Goal: Information Seeking & Learning: Learn about a topic

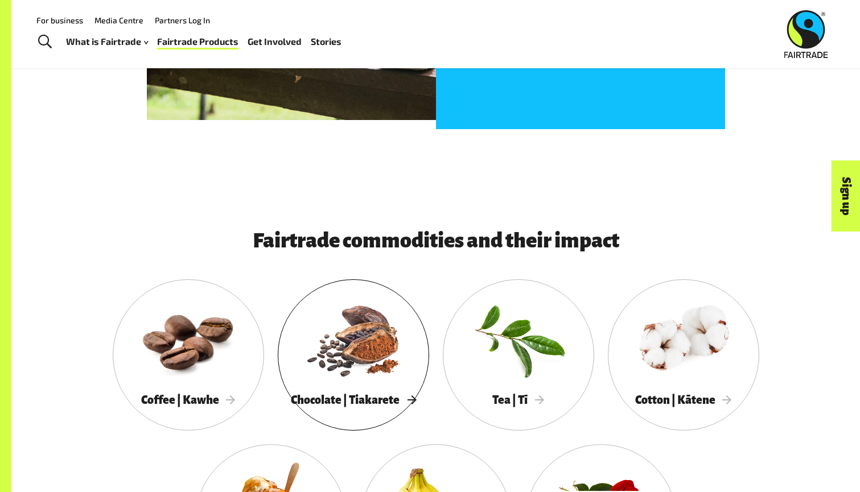
scroll to position [735, 0]
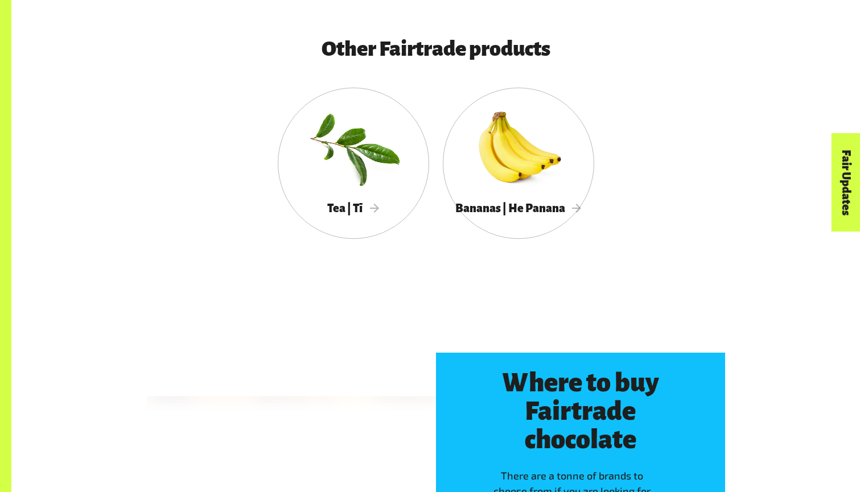
scroll to position [2140, 0]
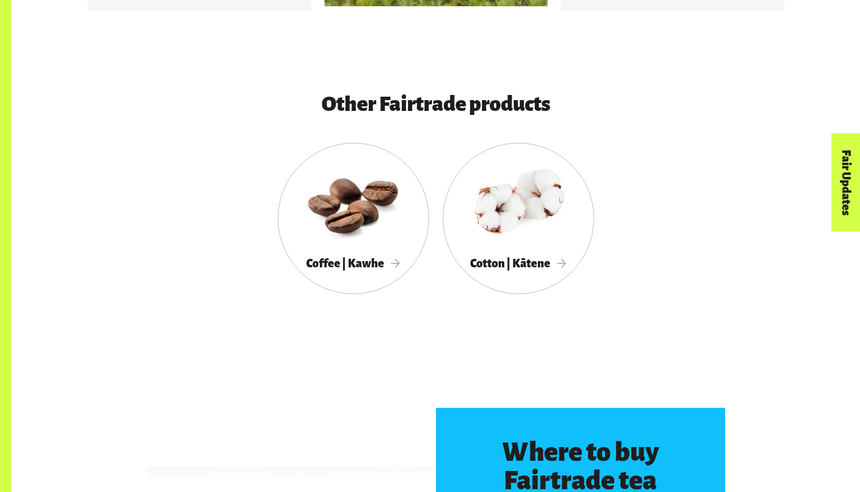
scroll to position [2001, 0]
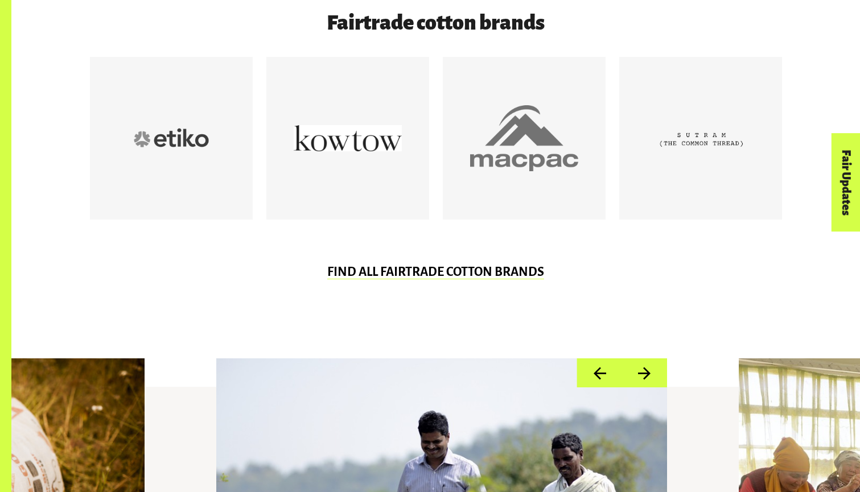
scroll to position [666, 0]
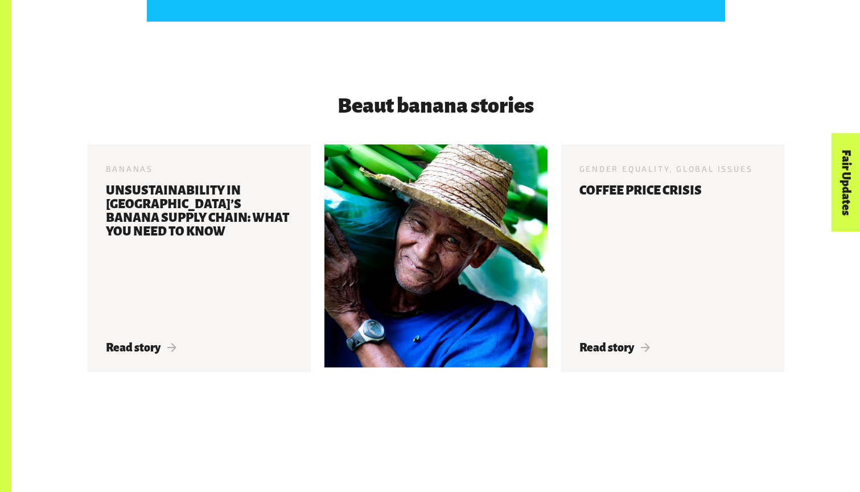
scroll to position [1893, 0]
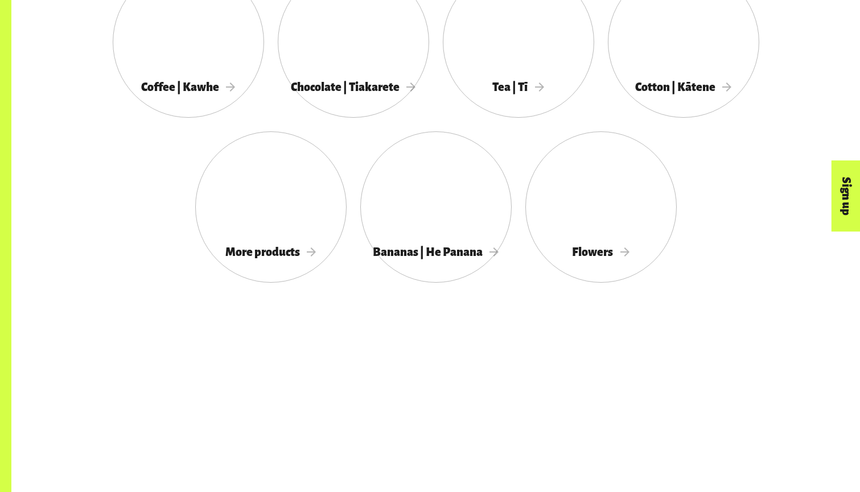
scroll to position [1160, 0]
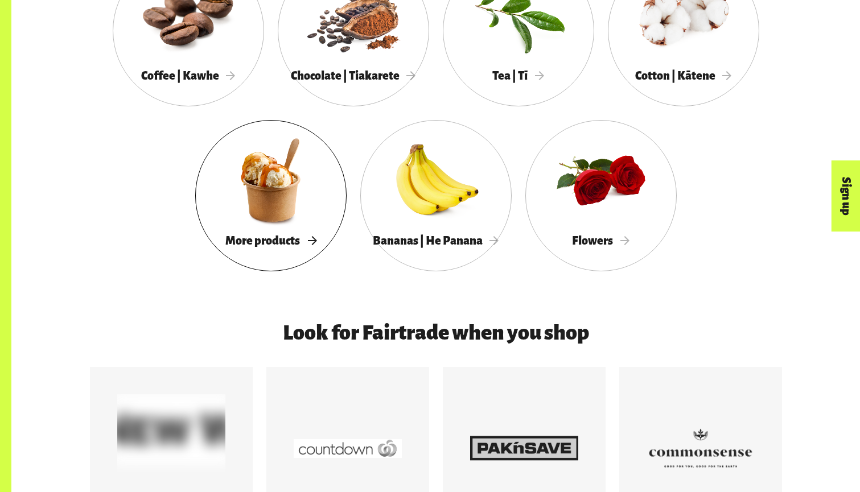
click at [308, 204] on div at bounding box center [270, 180] width 151 height 98
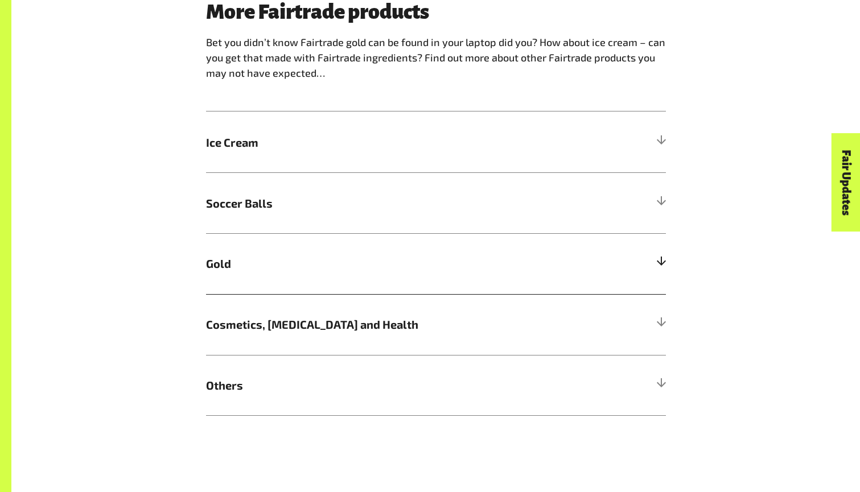
scroll to position [798, 0]
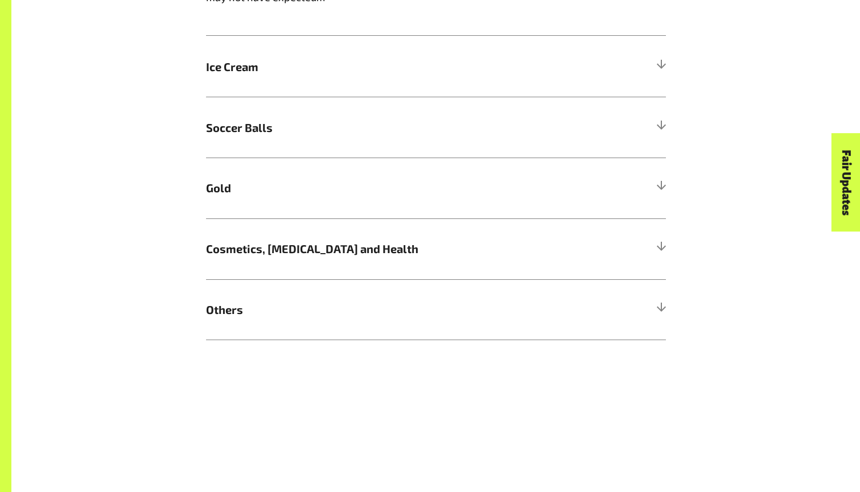
click at [672, 256] on div "More Fairtrade products Bet you didn’t know Fairtrade gold can be found in your…" at bounding box center [436, 133] width 474 height 416
click at [630, 251] on h5 "Cosmetics, [MEDICAL_DATA] and Health" at bounding box center [436, 249] width 460 height 61
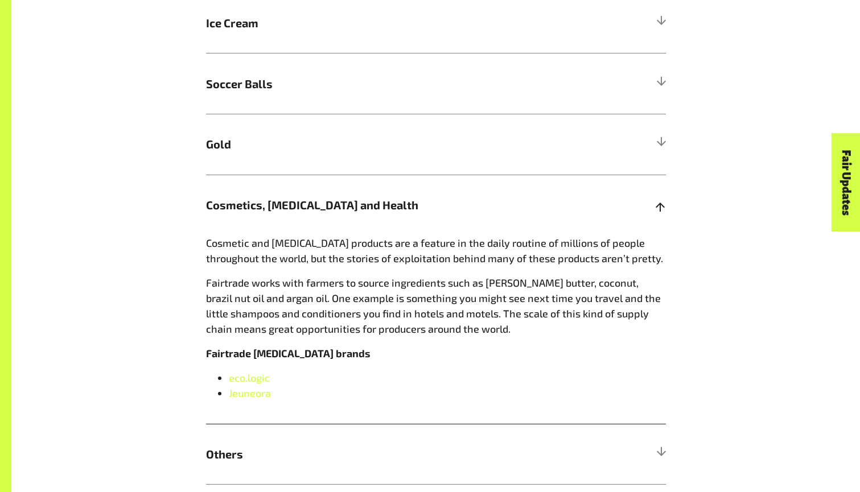
scroll to position [866, 0]
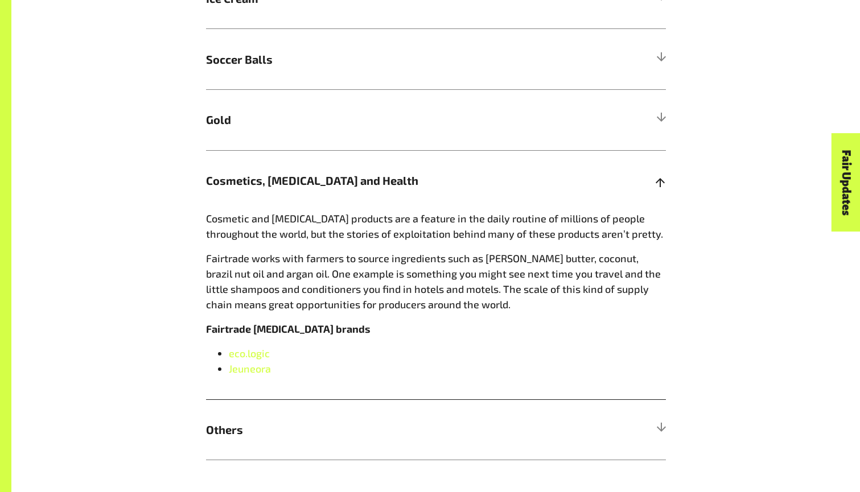
click at [414, 195] on h5 "Cosmetics, Skin Care and Health" at bounding box center [436, 180] width 460 height 61
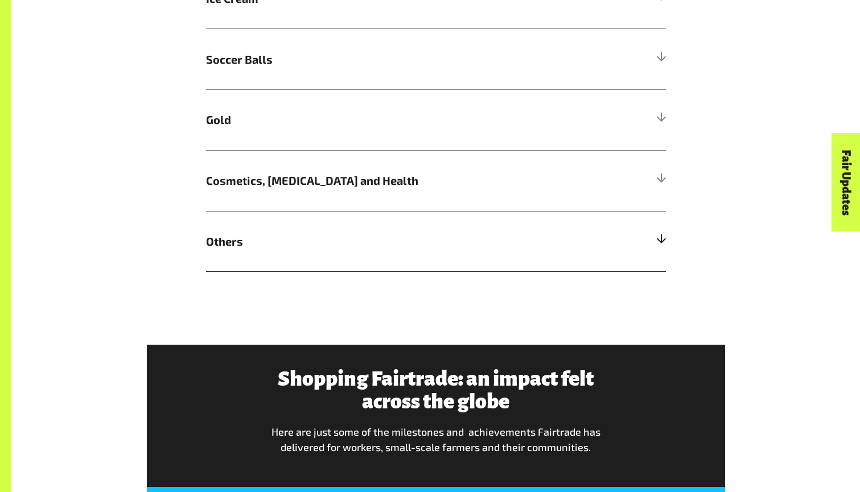
click at [394, 231] on h5 "Others" at bounding box center [436, 241] width 460 height 61
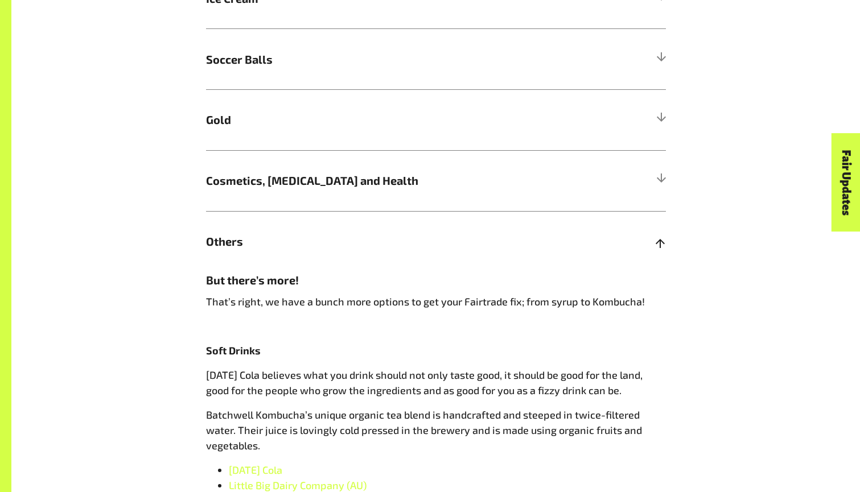
click at [394, 231] on h5 "Others" at bounding box center [436, 241] width 460 height 61
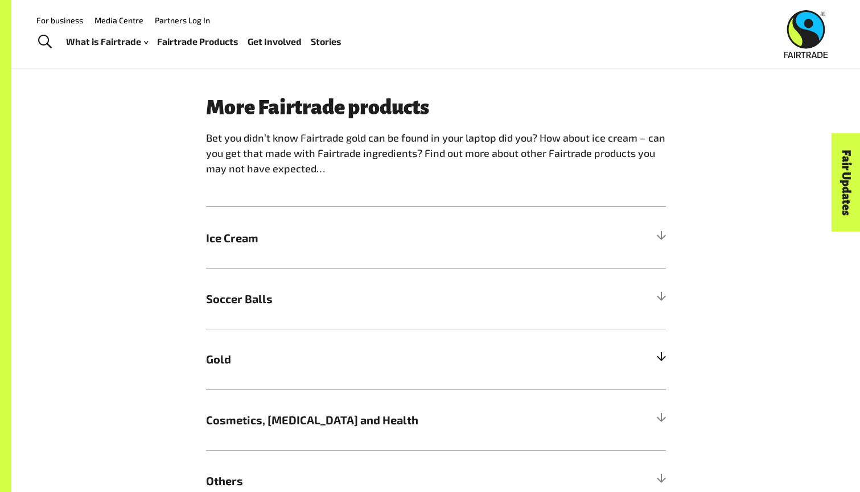
scroll to position [619, 0]
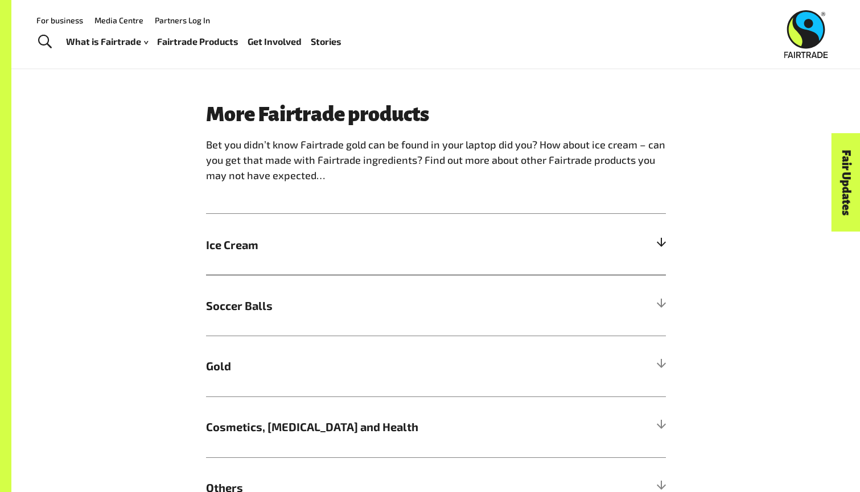
click at [390, 237] on h5 "Ice Cream" at bounding box center [436, 244] width 460 height 61
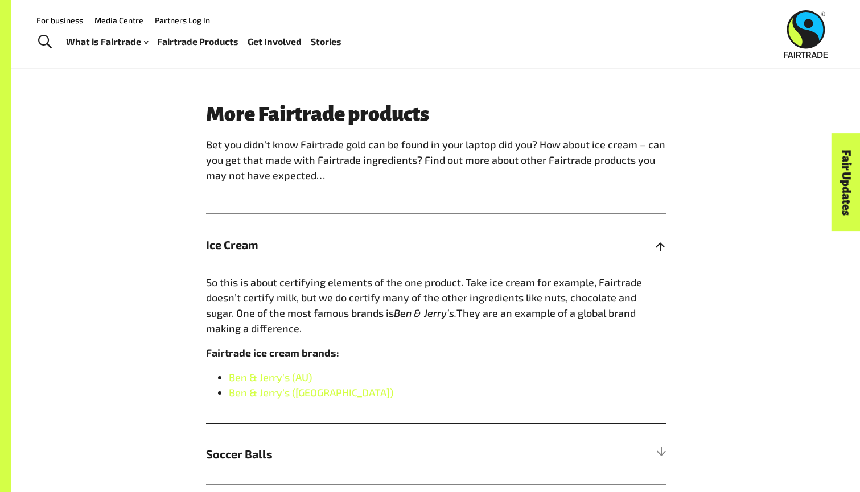
click at [634, 249] on h5 "Ice Cream" at bounding box center [436, 244] width 460 height 61
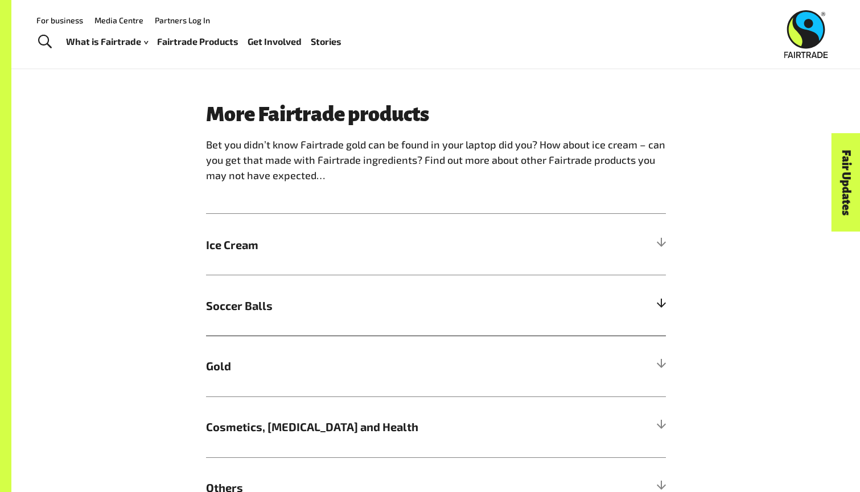
click at [439, 309] on span "Soccer Balls" at bounding box center [378, 305] width 345 height 17
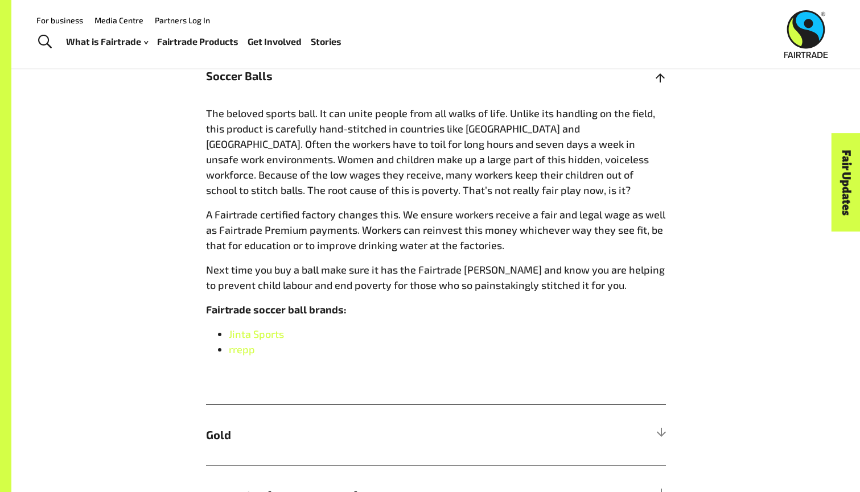
scroll to position [845, 0]
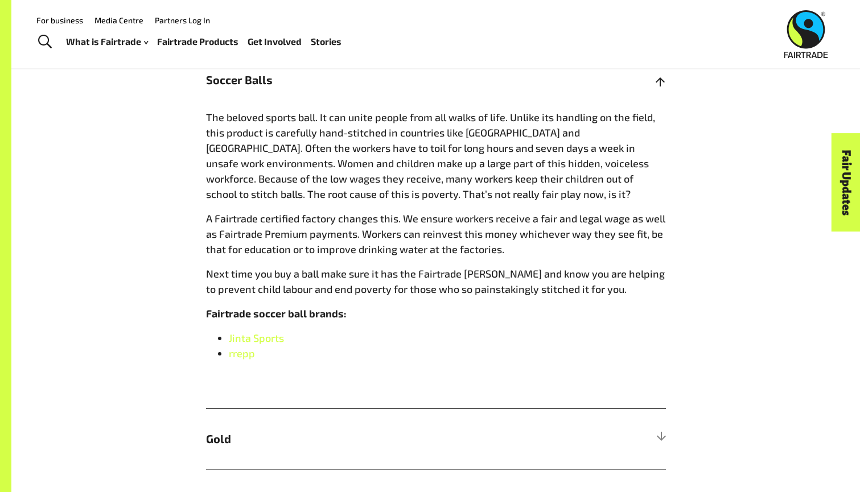
click at [659, 78] on div at bounding box center [661, 80] width 10 height 10
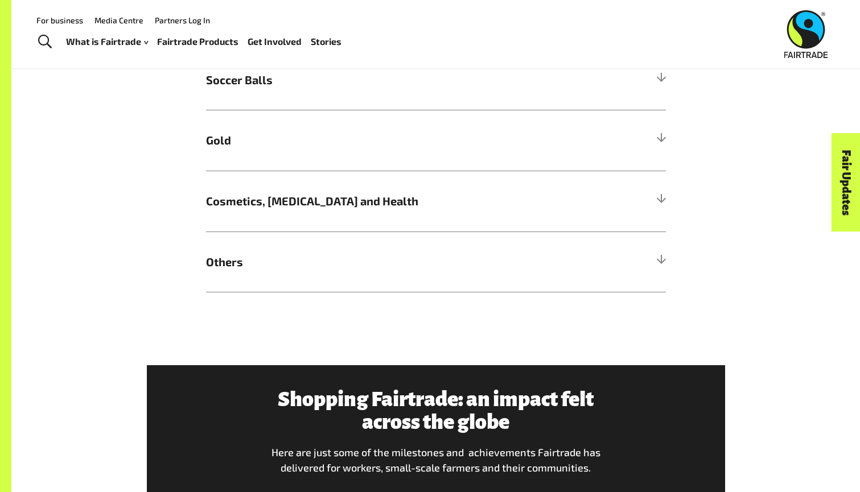
click at [667, 140] on div "More Fairtrade products Bet you didn’t know Fairtrade gold can be found in your…" at bounding box center [436, 85] width 474 height 416
click at [662, 145] on div at bounding box center [661, 140] width 10 height 10
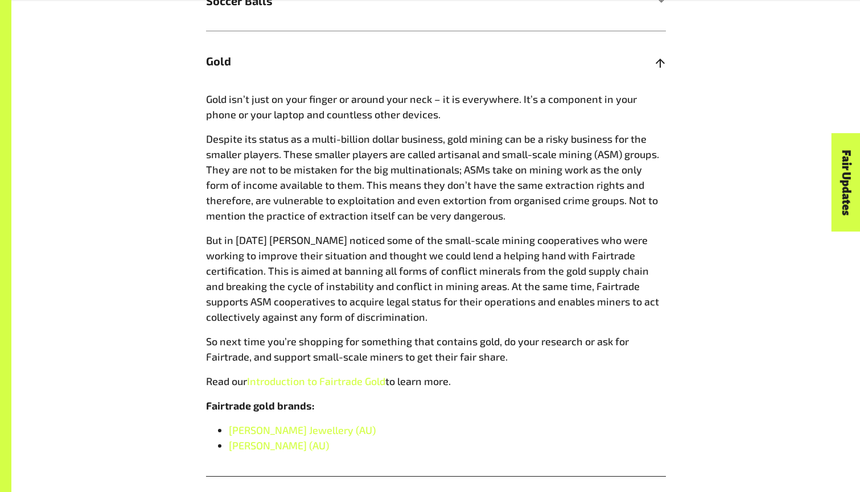
scroll to position [922, 0]
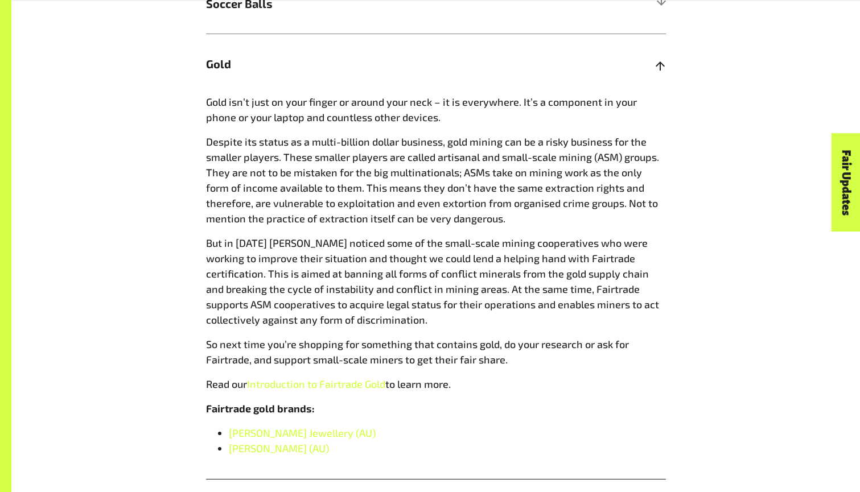
click at [660, 63] on div at bounding box center [661, 64] width 10 height 10
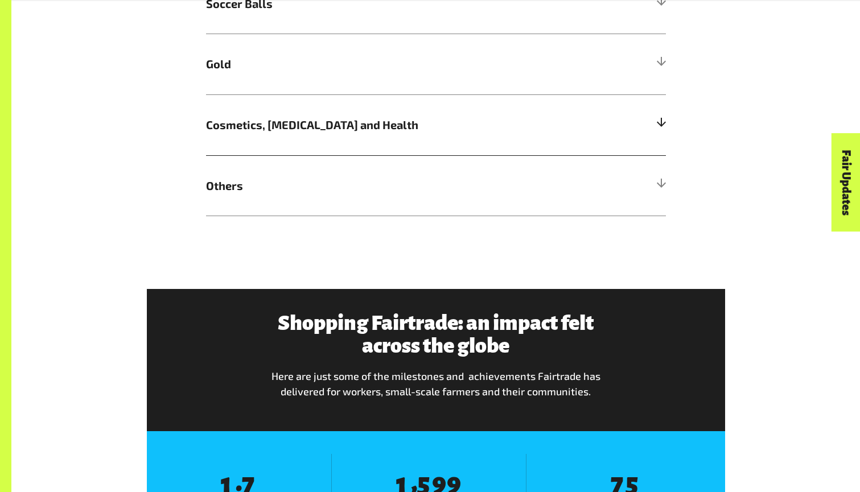
click at [630, 148] on h5 "Cosmetics, Skin Care and Health" at bounding box center [436, 125] width 460 height 61
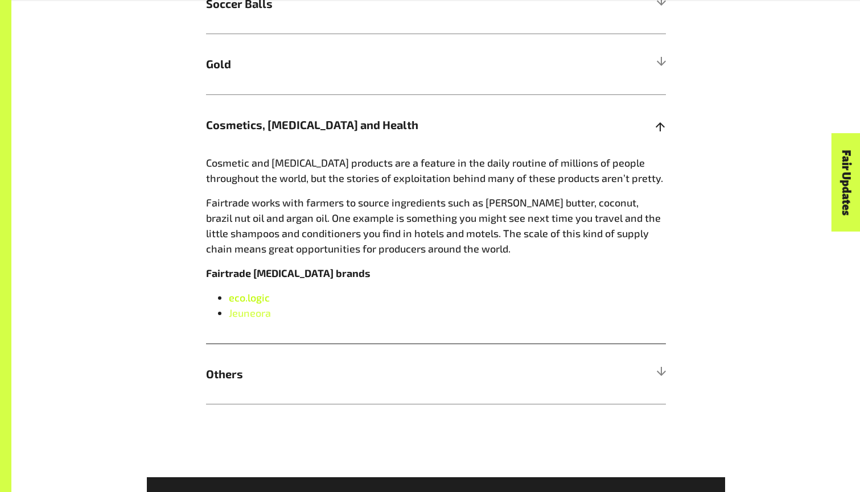
click at [236, 303] on span "eco.logic" at bounding box center [249, 298] width 41 height 13
click at [253, 316] on link "Jeuneora" at bounding box center [250, 313] width 42 height 13
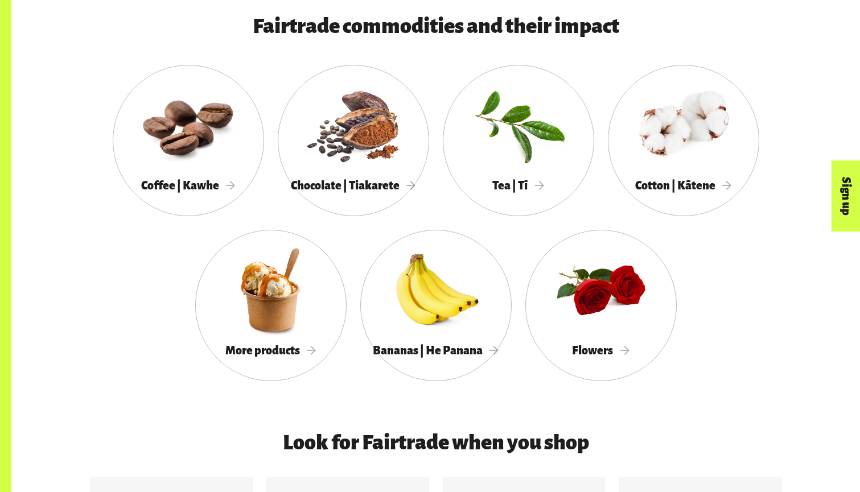
scroll to position [1237, 0]
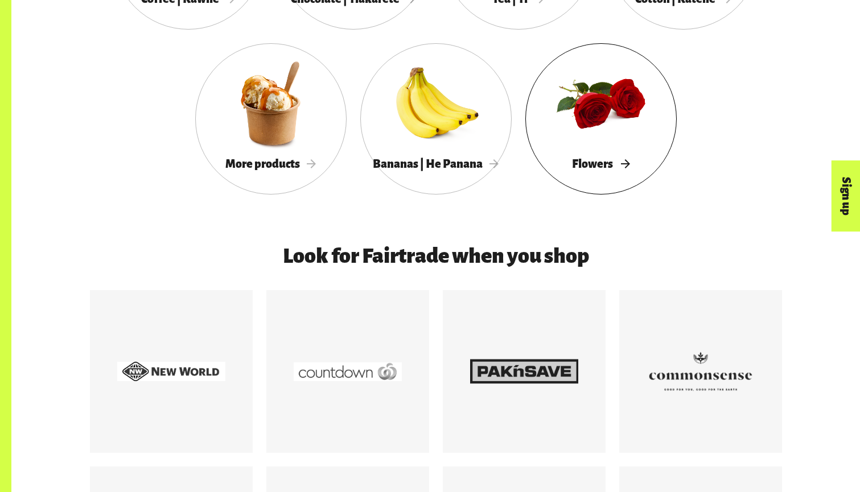
click at [621, 168] on span "Flowers" at bounding box center [601, 164] width 58 height 13
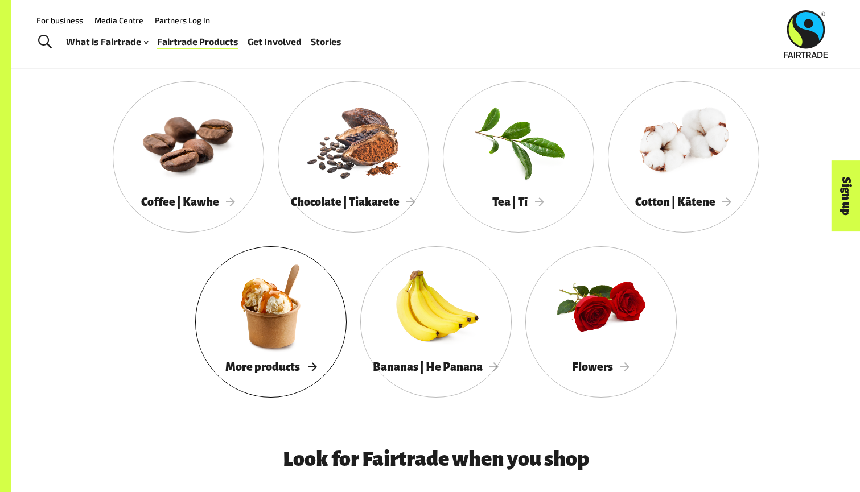
scroll to position [1013, 0]
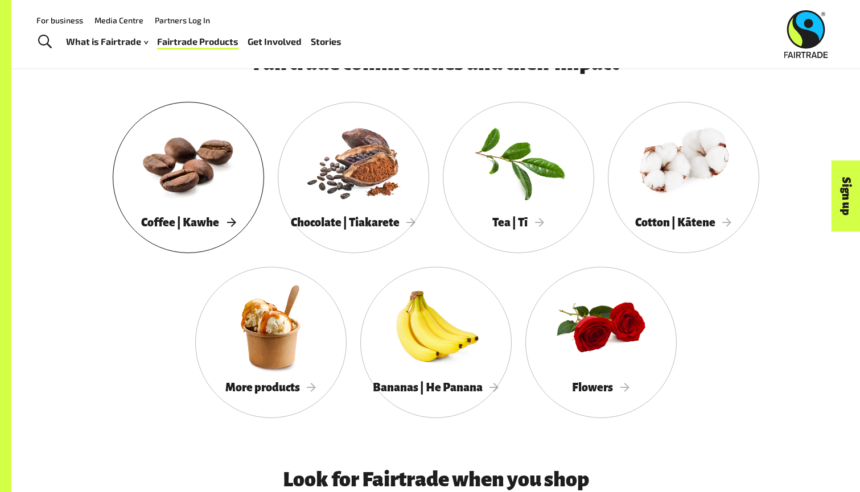
click at [239, 193] on div at bounding box center [188, 162] width 151 height 98
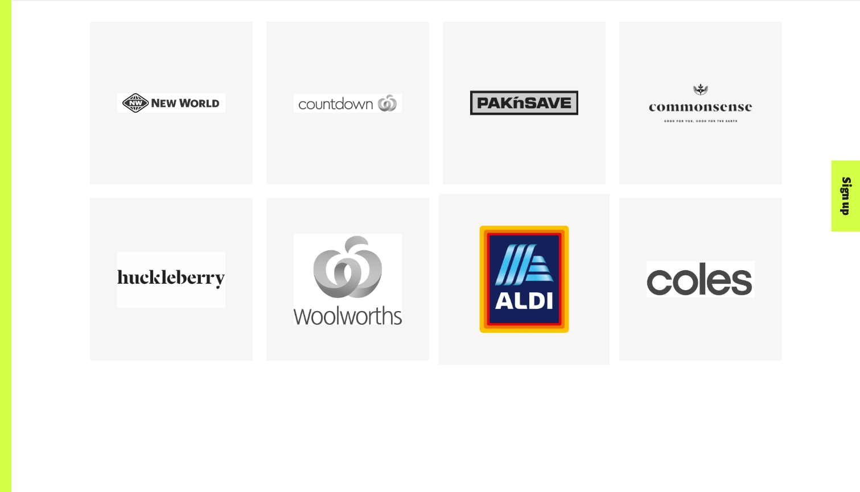
scroll to position [1509, 0]
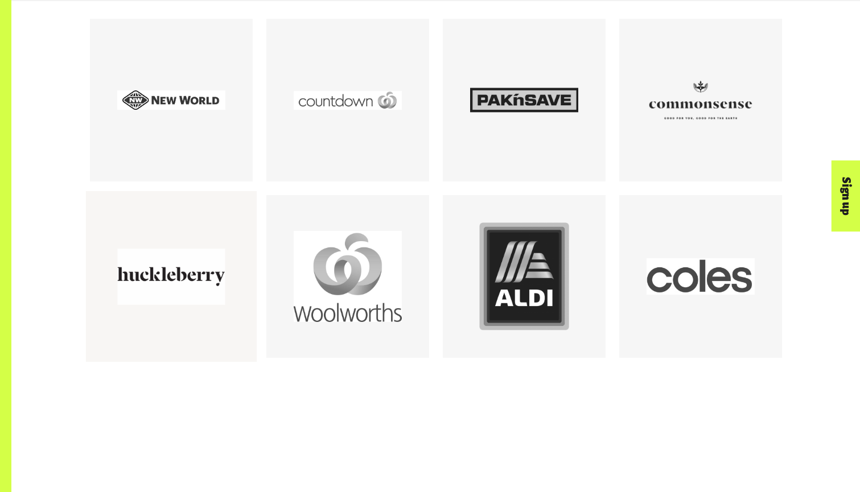
click at [197, 265] on div at bounding box center [171, 277] width 108 height 108
click at [196, 302] on div at bounding box center [171, 277] width 108 height 108
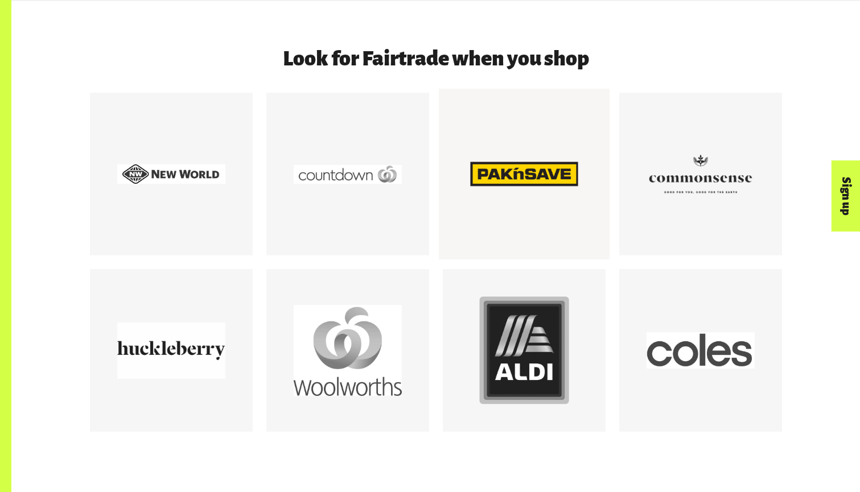
scroll to position [1436, 0]
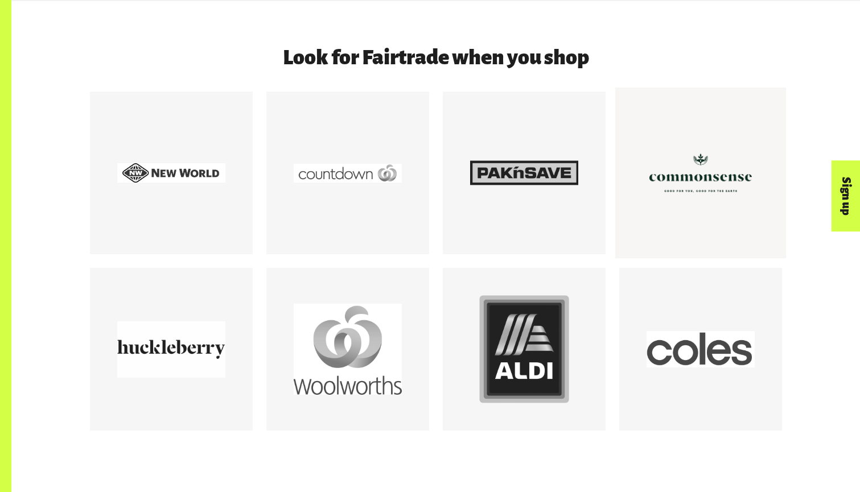
click at [682, 206] on div at bounding box center [701, 174] width 108 height 108
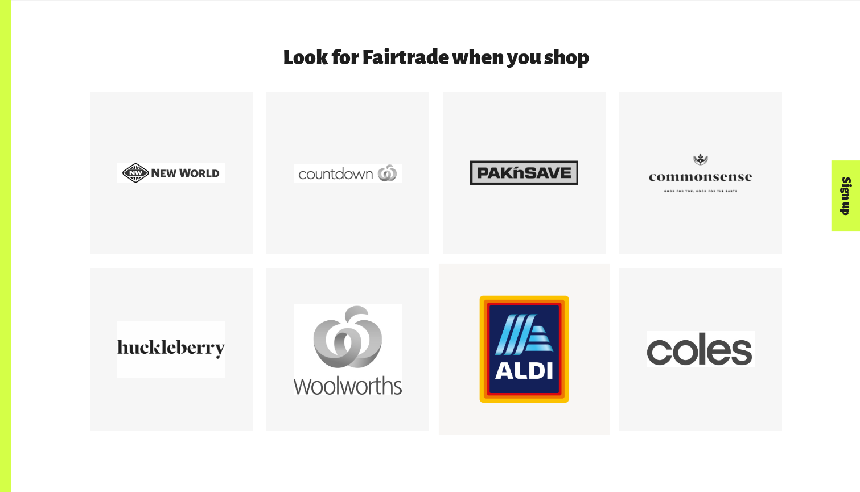
click at [495, 358] on div at bounding box center [524, 350] width 108 height 108
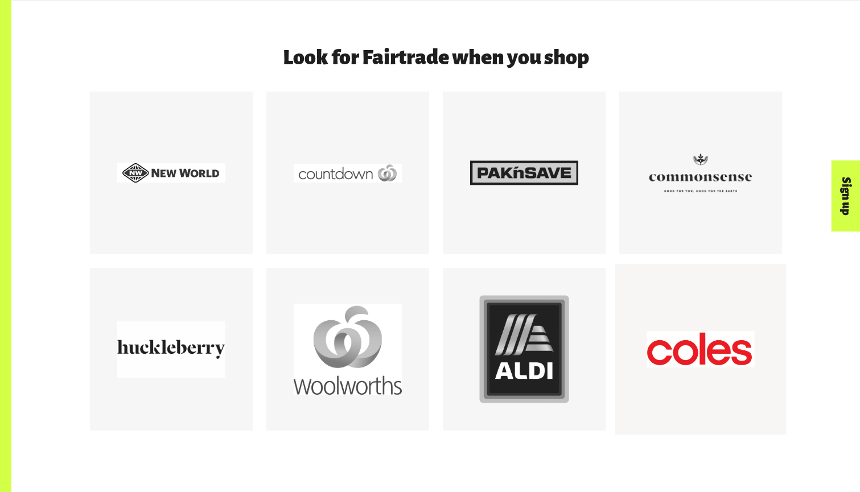
click at [682, 352] on div at bounding box center [701, 350] width 108 height 108
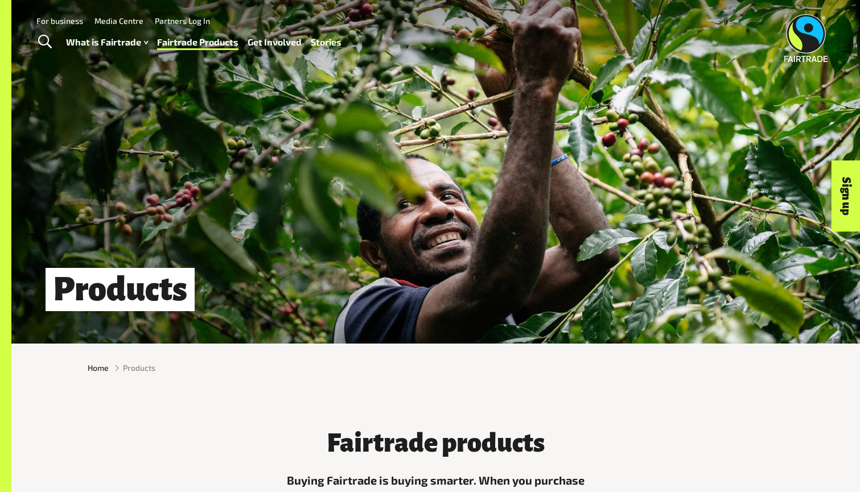
scroll to position [0, 0]
click at [202, 42] on link "Fairtrade Products" at bounding box center [197, 42] width 81 height 17
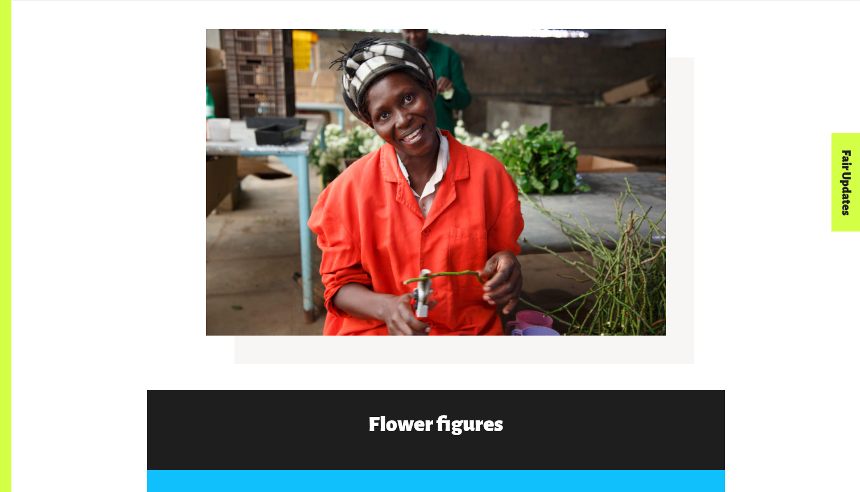
scroll to position [1930, 0]
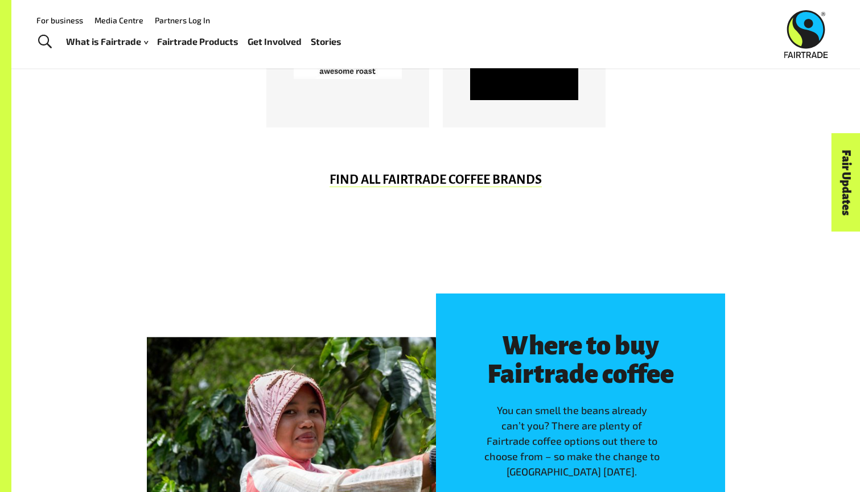
scroll to position [909, 0]
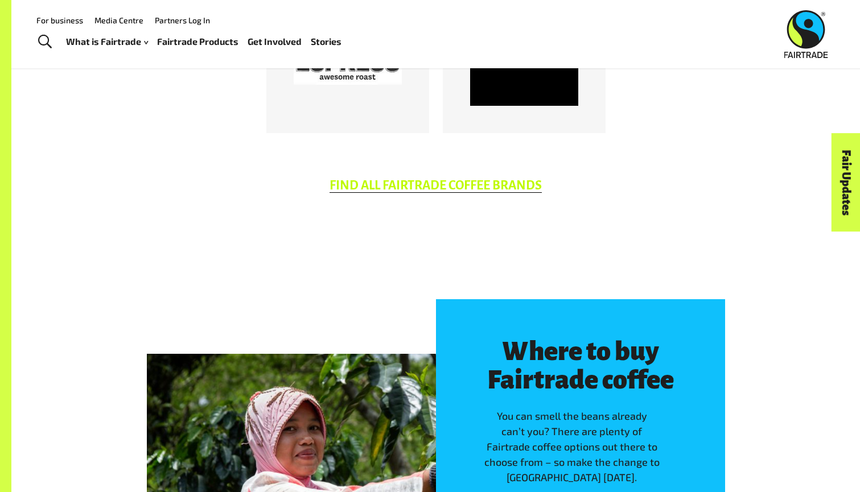
click at [500, 187] on link "FIND ALL FAIRTRADE COFFEE BRANDS" at bounding box center [436, 186] width 212 height 14
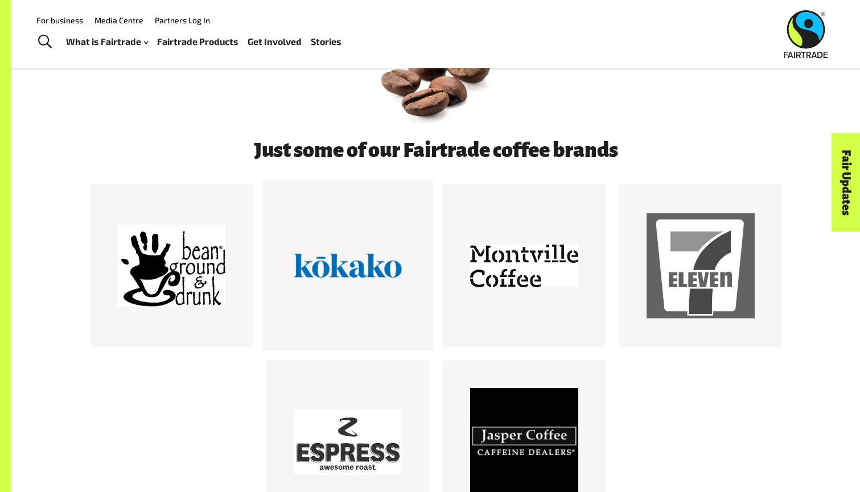
scroll to position [516, 0]
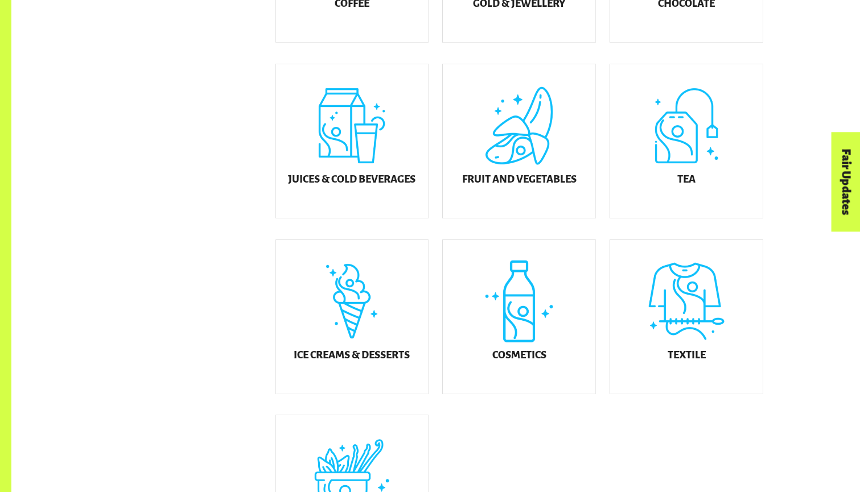
scroll to position [492, 0]
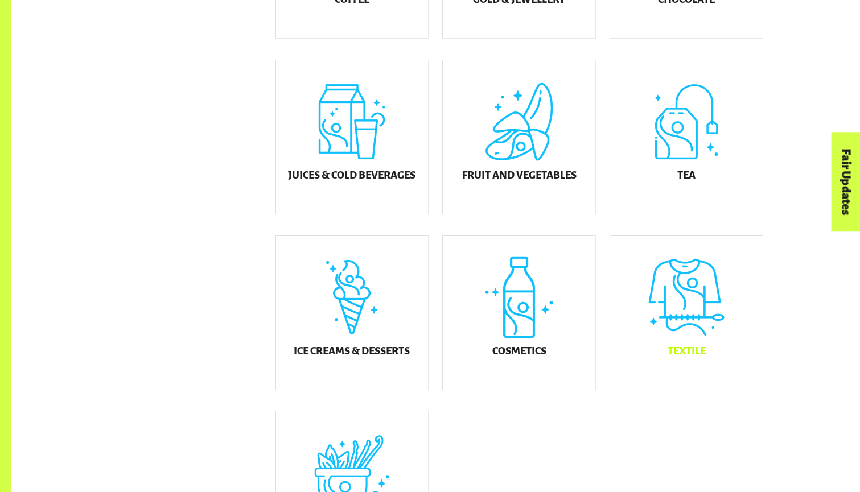
click at [714, 346] on div "Textile" at bounding box center [686, 313] width 153 height 154
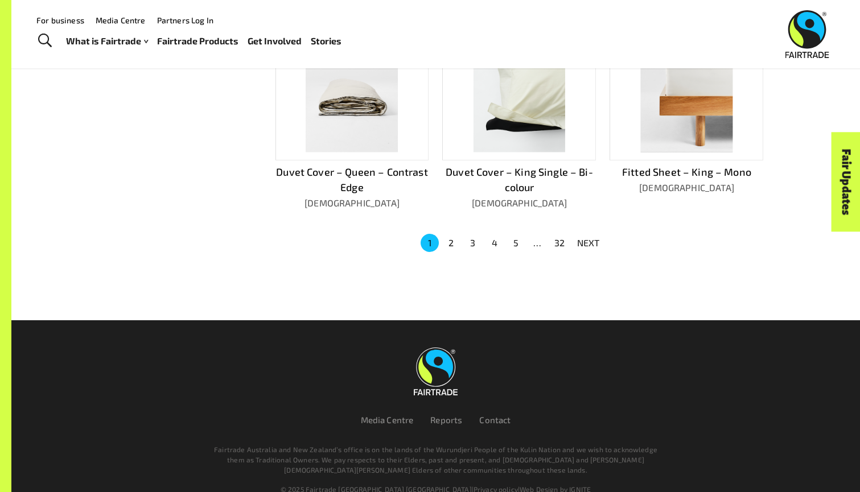
scroll to position [803, 0]
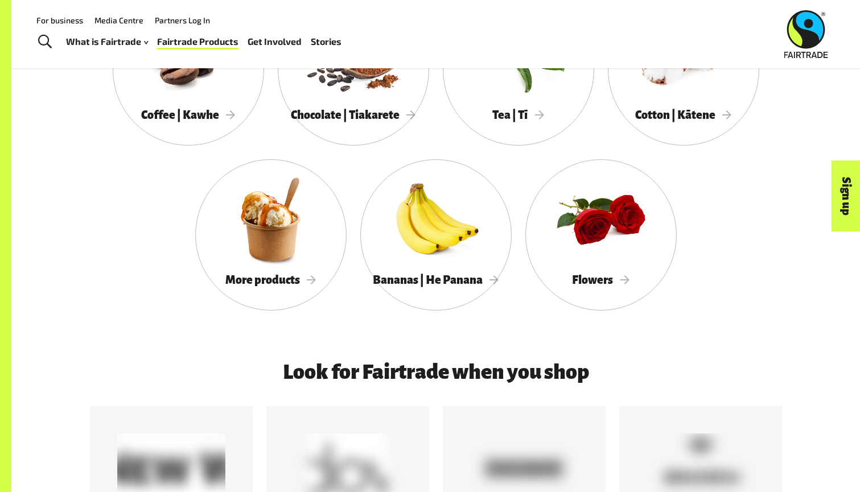
scroll to position [1120, 0]
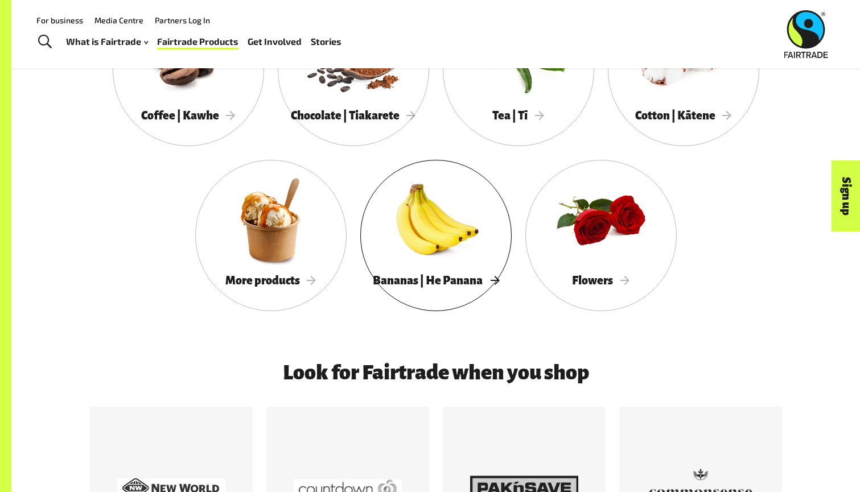
click at [461, 273] on div "Bananas | He Panana" at bounding box center [435, 280] width 151 height 23
click at [713, 128] on div "Cotton | Kātene" at bounding box center [683, 115] width 151 height 23
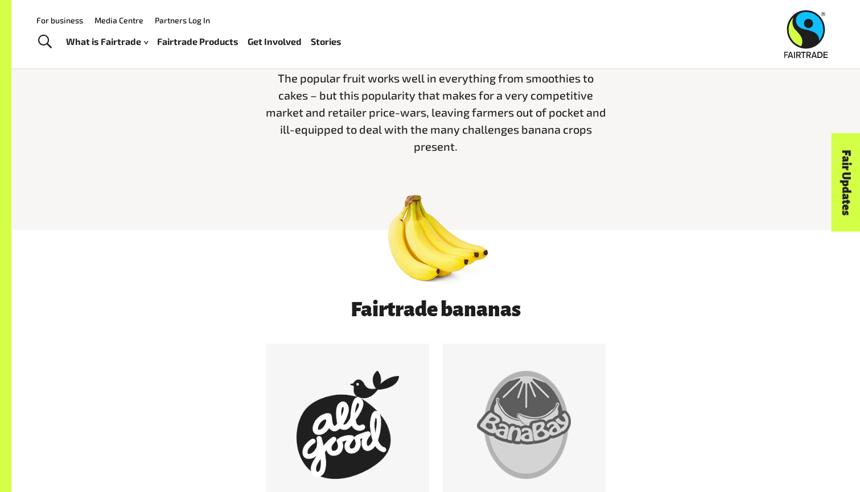
scroll to position [389, 0]
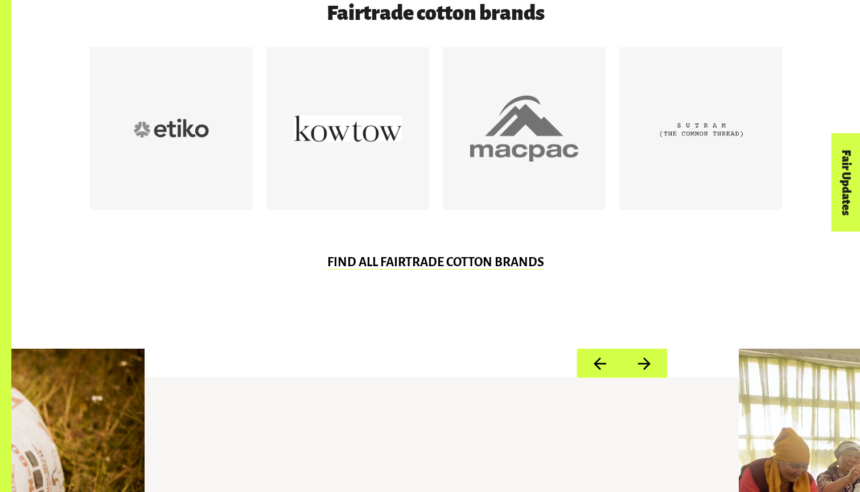
scroll to position [683, 0]
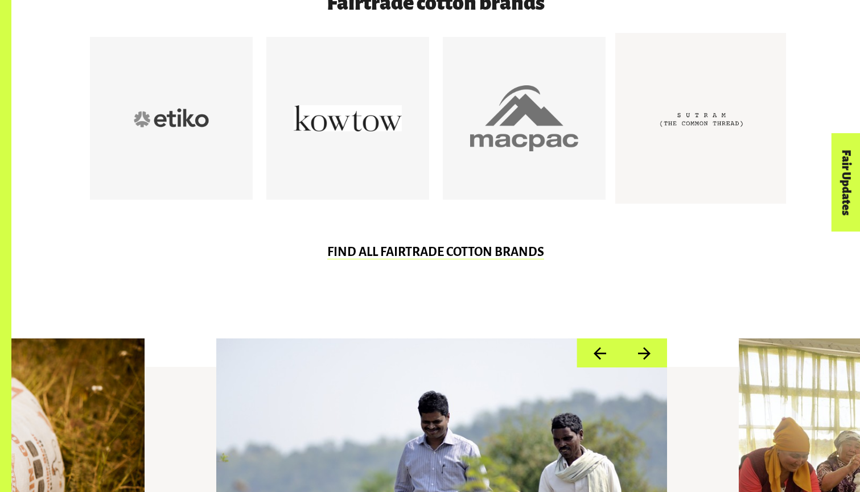
click at [682, 163] on div at bounding box center [701, 119] width 108 height 108
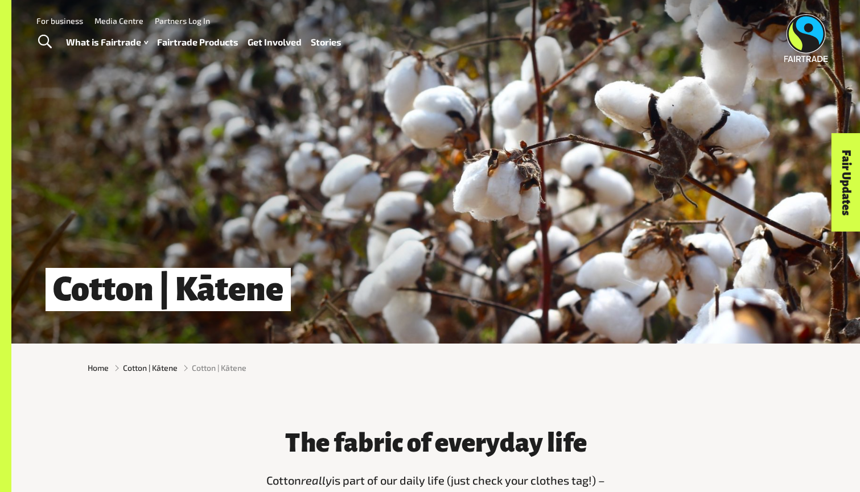
scroll to position [-24, 0]
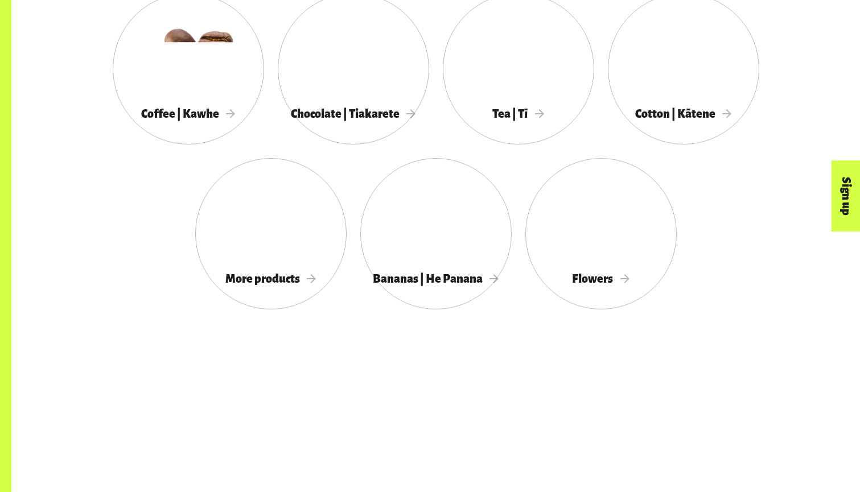
scroll to position [1131, 0]
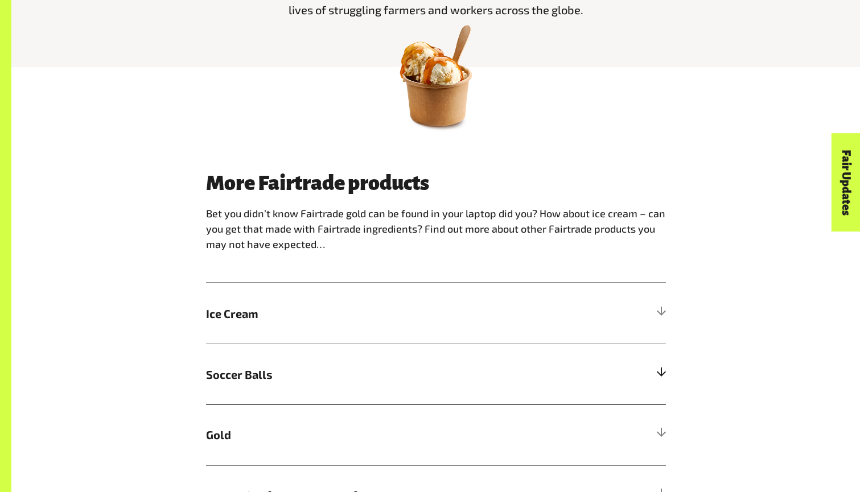
scroll to position [562, 0]
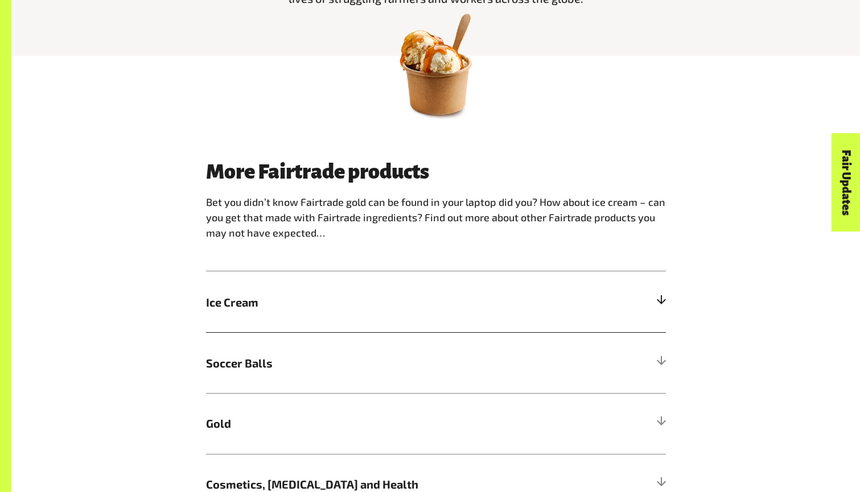
click at [413, 331] on h5 "Ice Cream" at bounding box center [436, 302] width 460 height 61
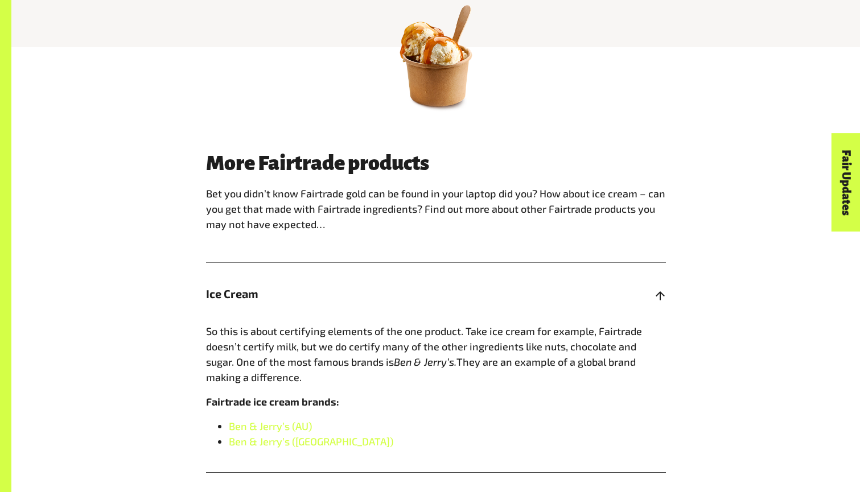
scroll to position [576, 0]
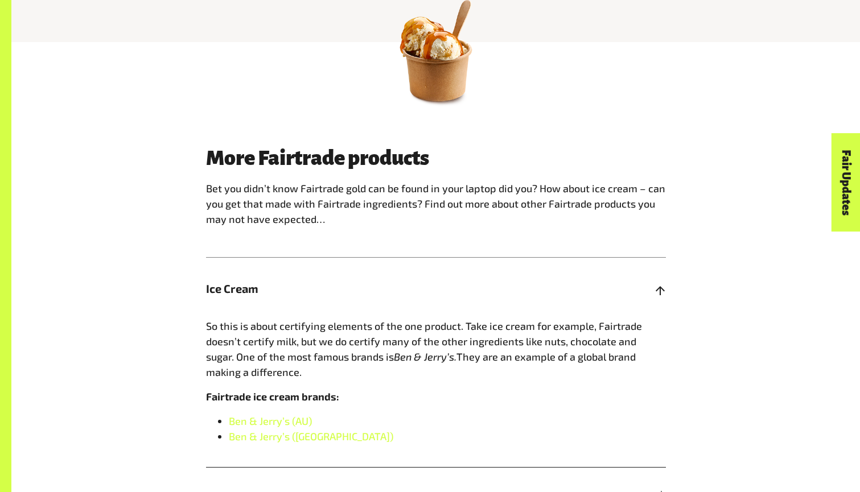
click at [413, 332] on span "So this is about certifying elements of the one product. Take ice cream for exa…" at bounding box center [424, 341] width 436 height 43
click at [662, 313] on h5 "Ice Cream" at bounding box center [436, 288] width 460 height 61
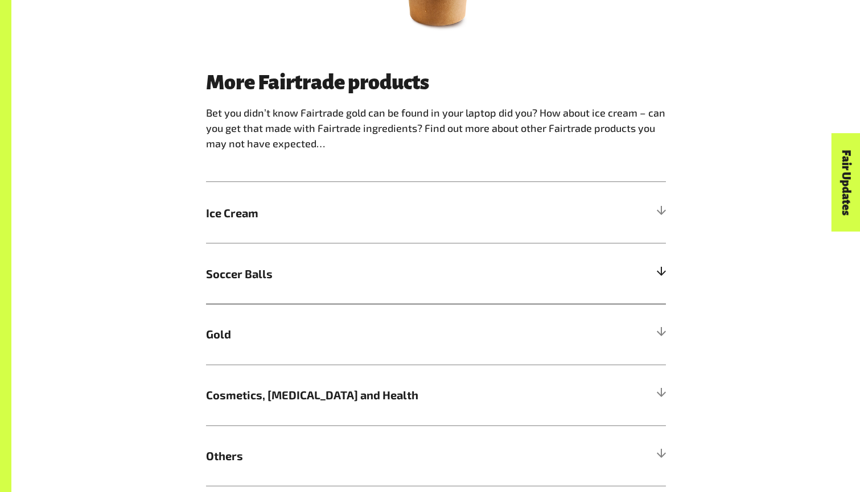
scroll to position [672, 0]
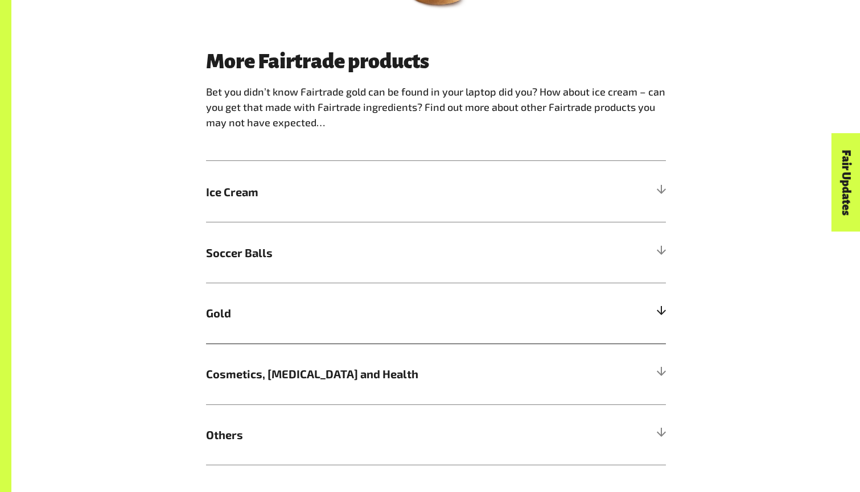
click at [659, 314] on div at bounding box center [661, 313] width 10 height 10
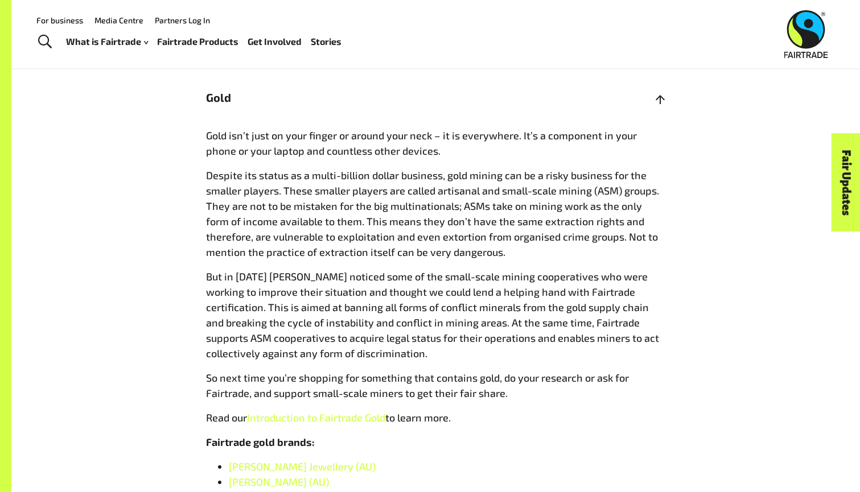
scroll to position [885, 0]
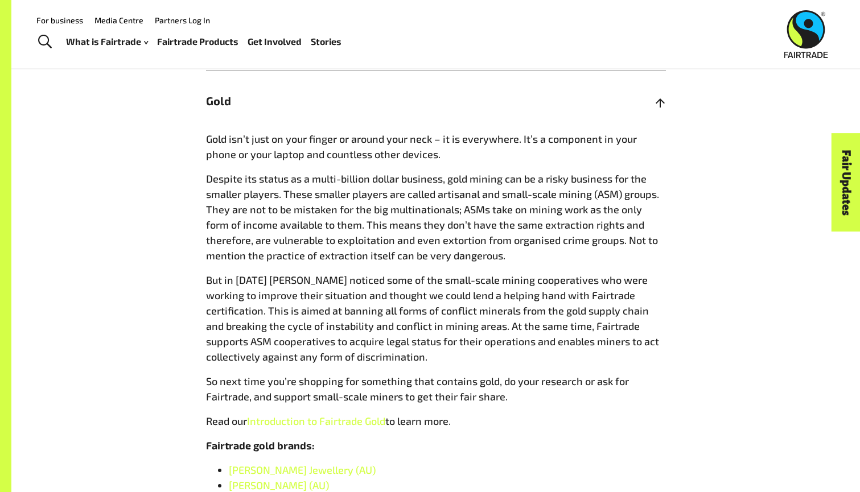
click at [663, 98] on h5 "Gold" at bounding box center [436, 101] width 460 height 61
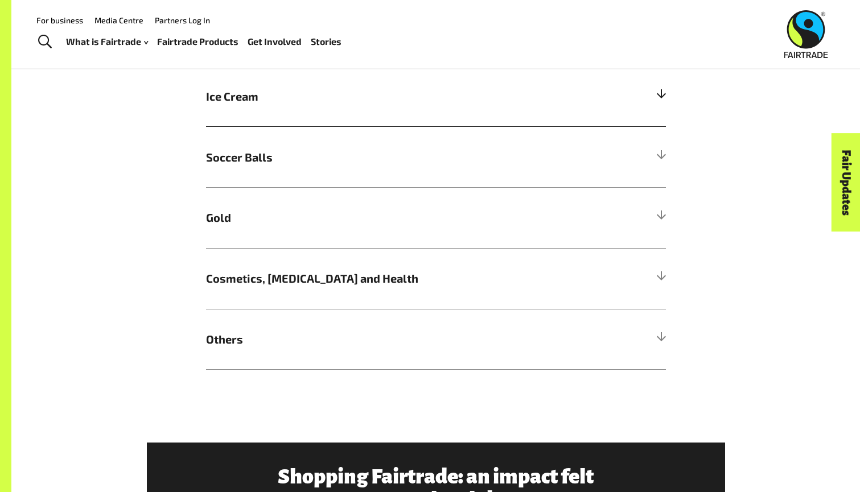
scroll to position [767, 0]
click at [655, 154] on h5 "Soccer Balls" at bounding box center [436, 157] width 460 height 61
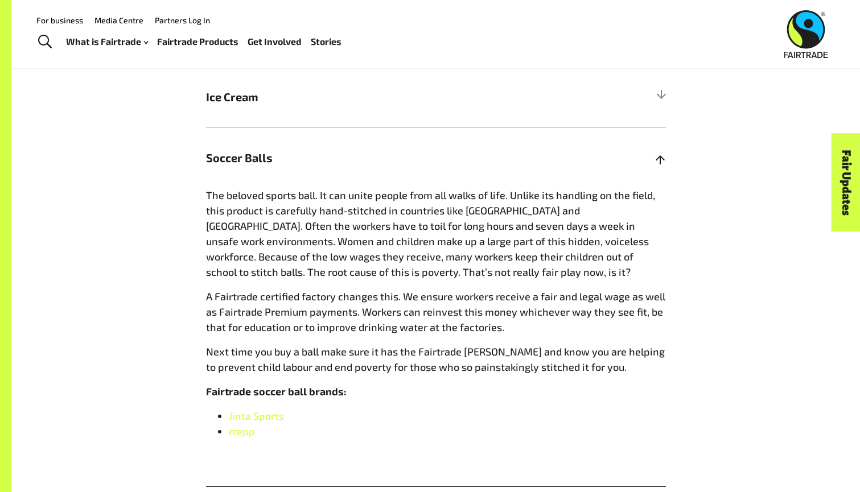
click at [659, 162] on div at bounding box center [661, 158] width 10 height 10
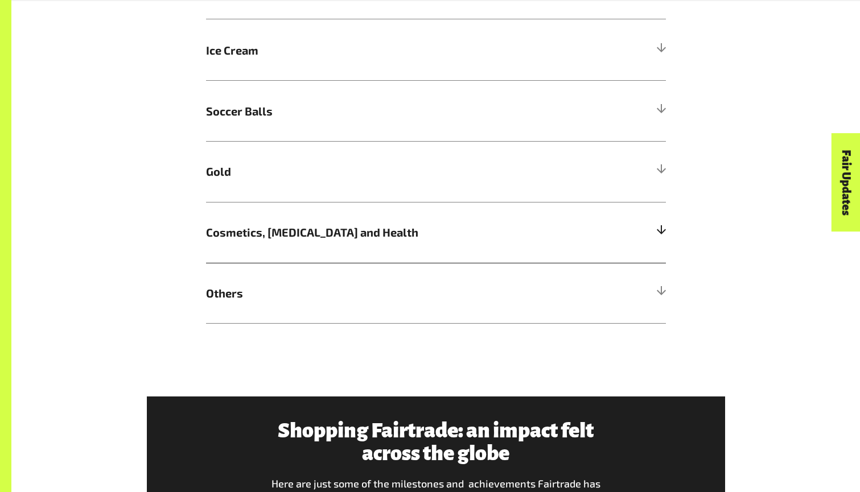
scroll to position [815, 0]
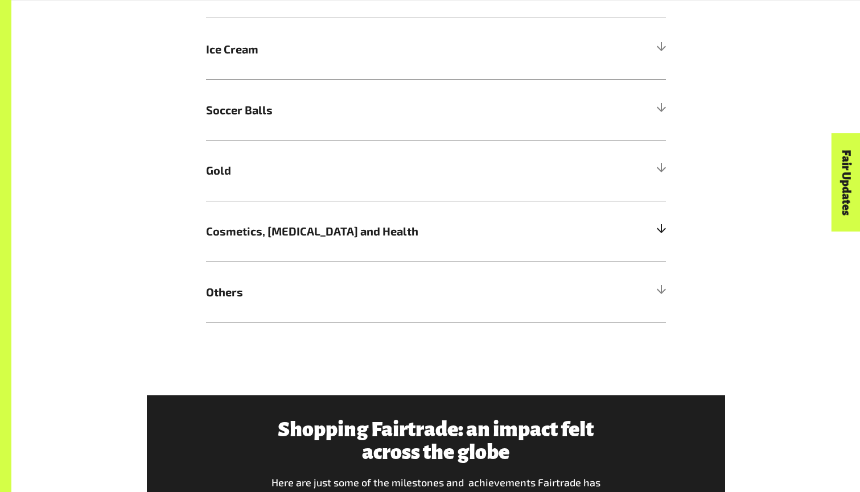
click at [653, 223] on h5 "Cosmetics, Skin Care and Health" at bounding box center [436, 231] width 460 height 61
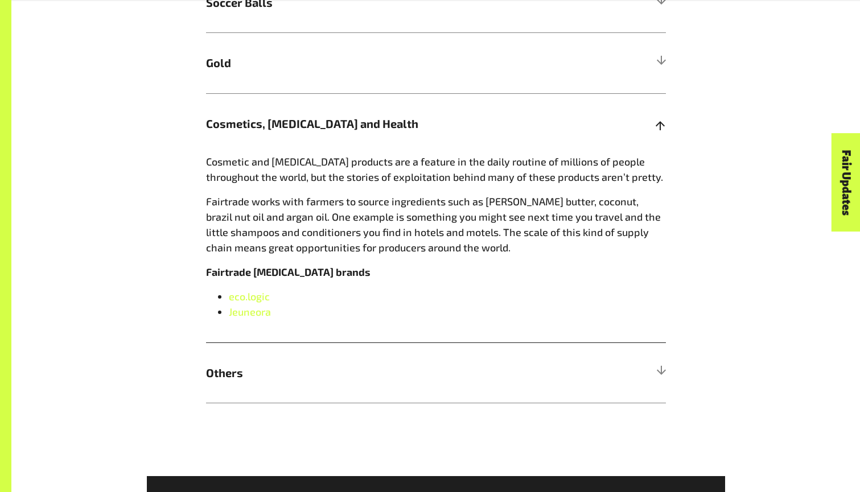
scroll to position [927, 0]
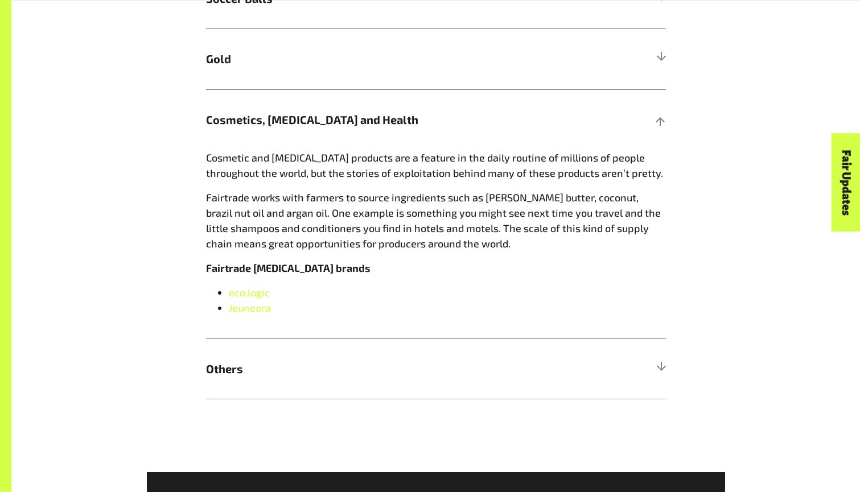
click at [669, 360] on div "More Fairtrade products Bet you didn’t know Fairtrade gold can be found in your…" at bounding box center [436, 98] width 474 height 604
click at [662, 367] on div at bounding box center [661, 369] width 10 height 10
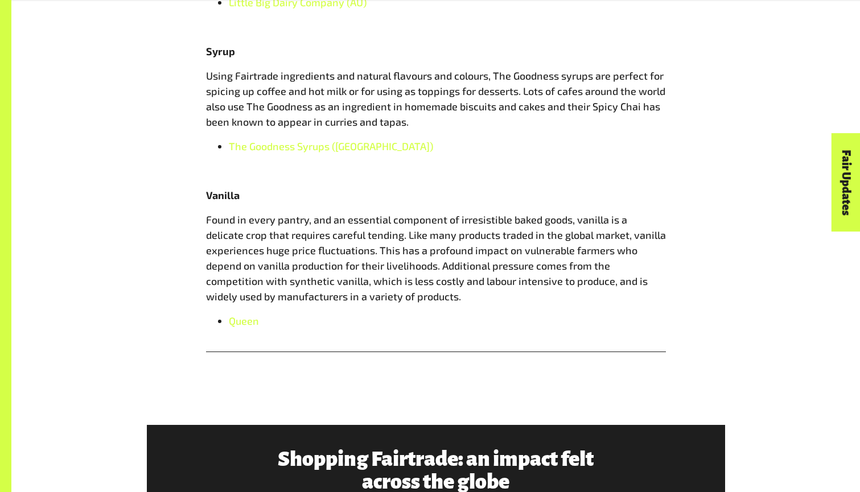
scroll to position [1352, 0]
